Goal: Task Accomplishment & Management: Use online tool/utility

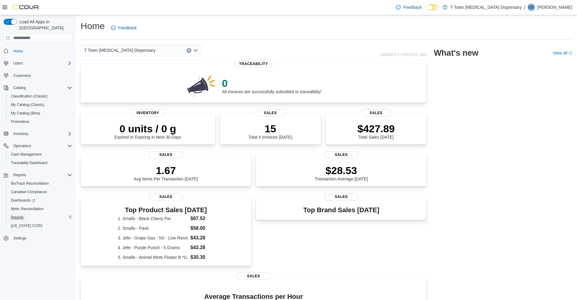
click at [12, 215] on span "Reports" at bounding box center [17, 217] width 13 height 5
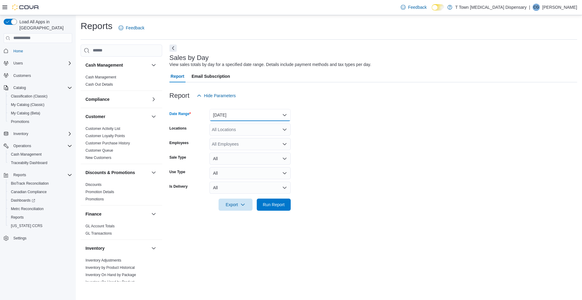
click at [228, 114] on button "Yesterday" at bounding box center [249, 115] width 81 height 12
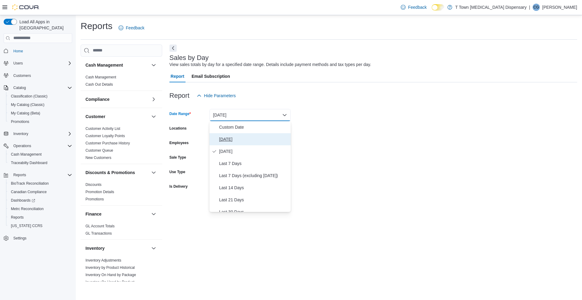
click at [233, 138] on span "Today" at bounding box center [253, 139] width 69 height 7
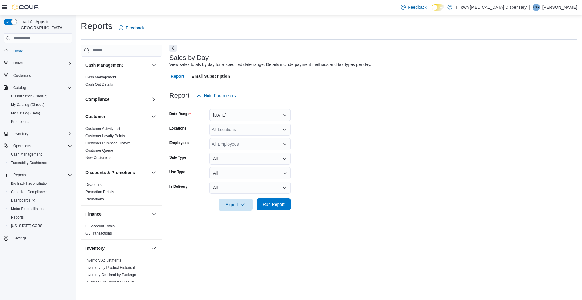
click at [285, 203] on span "Run Report" at bounding box center [273, 205] width 27 height 12
